Goal: Transaction & Acquisition: Purchase product/service

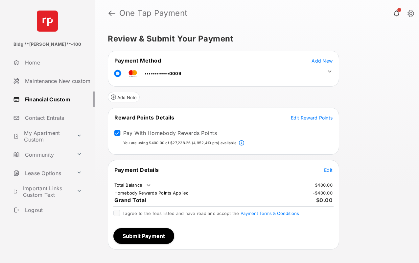
click at [330, 168] on span "Edit" at bounding box center [328, 170] width 9 height 6
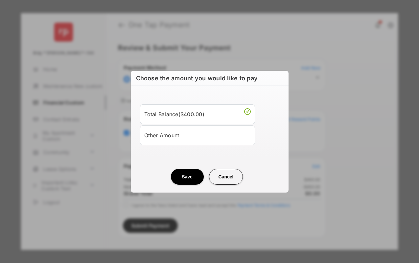
click at [178, 141] on li "Other Amount" at bounding box center [197, 135] width 115 height 20
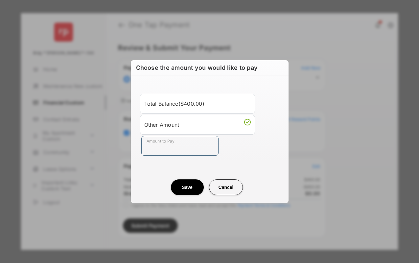
click at [180, 146] on input "Amount to Pay" at bounding box center [179, 146] width 77 height 20
type input "***"
click at [188, 185] on button "Save" at bounding box center [187, 187] width 33 height 16
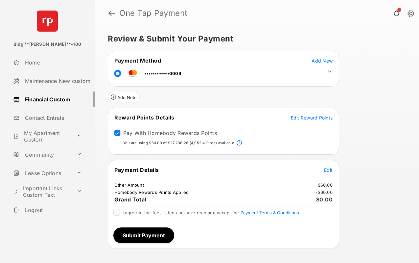
click at [117, 215] on div at bounding box center [116, 212] width 7 height 7
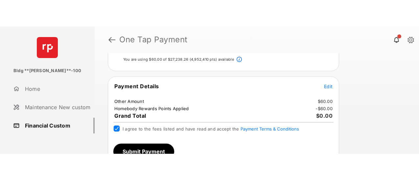
scroll to position [109, 0]
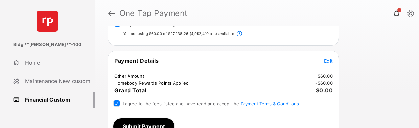
click at [151, 123] on button "Submit Payment" at bounding box center [143, 126] width 61 height 16
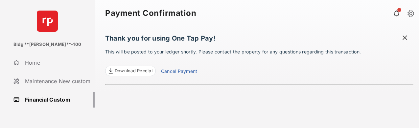
click at [137, 68] on span "Download Receipt" at bounding box center [134, 70] width 38 height 7
click at [404, 36] on span at bounding box center [405, 38] width 7 height 8
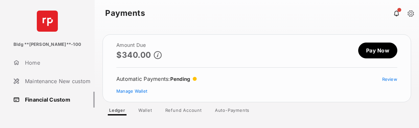
click at [375, 52] on link "Pay Now" at bounding box center [377, 50] width 39 height 16
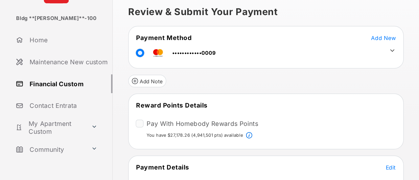
click at [333, 71] on tr "••••••••••••0009" at bounding box center [223, 72] width 229 height 15
click at [324, 69] on td at bounding box center [328, 70] width 10 height 10
click at [331, 70] on icon at bounding box center [330, 71] width 6 height 6
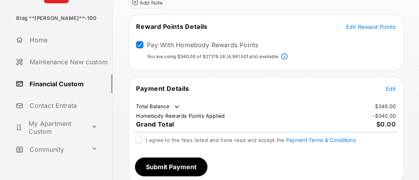
scroll to position [130, 0]
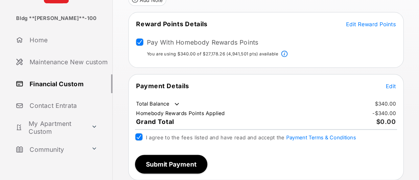
click at [148, 165] on button "Submit Payment" at bounding box center [143, 167] width 61 height 16
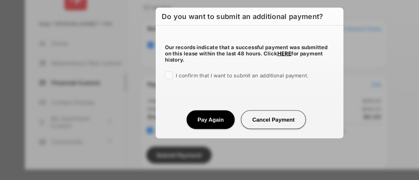
click at [138, 91] on div "Our records indicate that a successful payment was submitted on this lease with…" at bounding box center [210, 79] width 158 height 58
click at [172, 125] on button "Pay Again" at bounding box center [177, 130] width 40 height 16
